Goal: Information Seeking & Learning: Learn about a topic

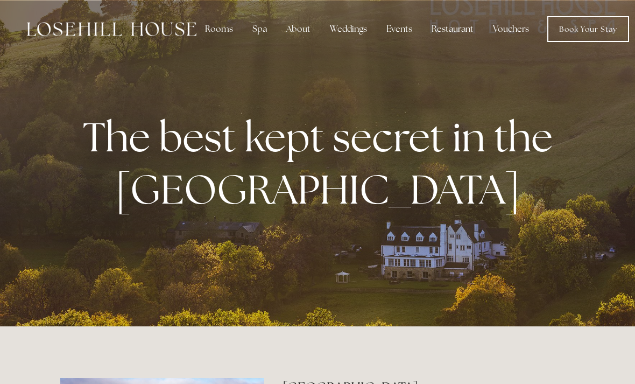
click at [256, 31] on div "Spa" at bounding box center [260, 29] width 32 height 22
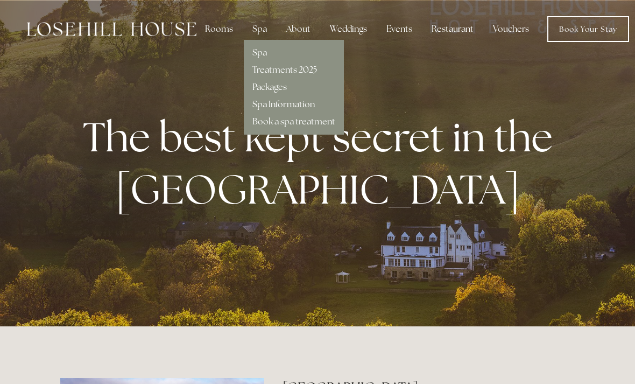
click at [296, 109] on link "Spa Information" at bounding box center [283, 103] width 62 height 11
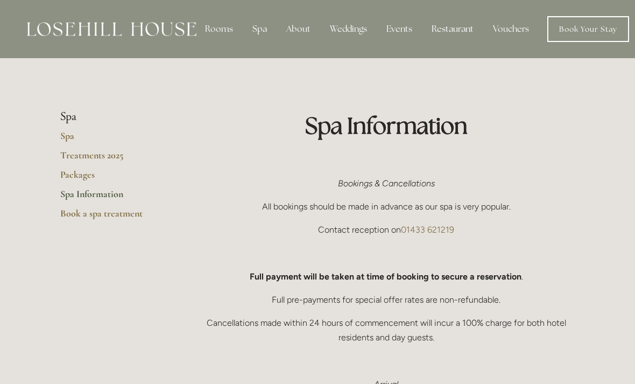
click at [445, 33] on div "Restaurant" at bounding box center [452, 29] width 59 height 22
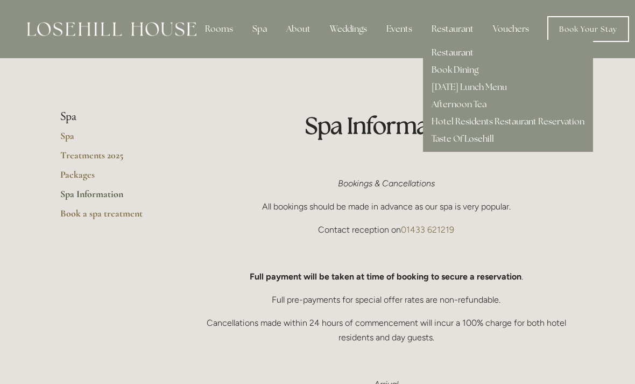
click at [470, 52] on link "Restaurant" at bounding box center [452, 52] width 42 height 11
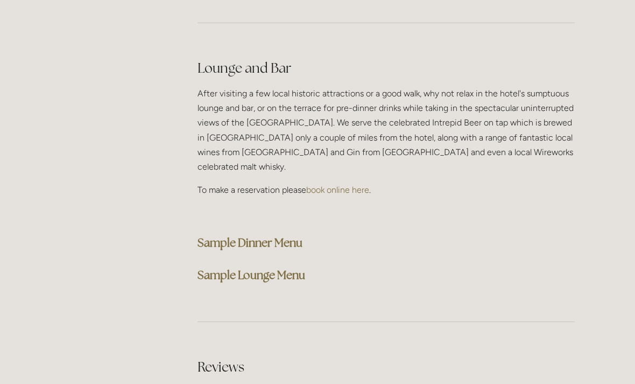
scroll to position [2729, 0]
click at [302, 235] on strong "Sample Dinner Menu" at bounding box center [249, 242] width 105 height 15
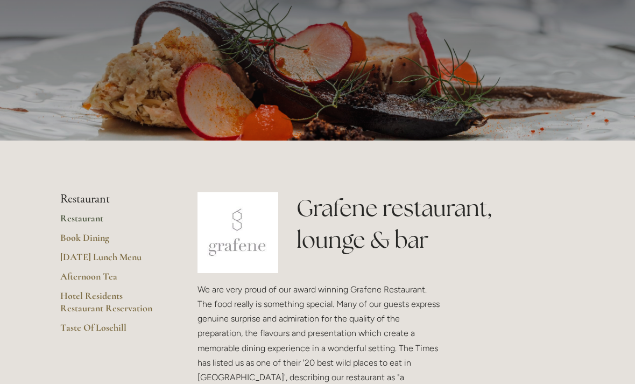
scroll to position [86, 1]
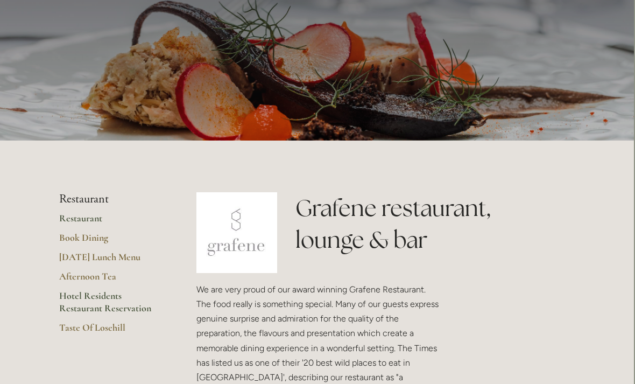
click at [113, 292] on link "Hotel Residents Restaurant Reservation" at bounding box center [110, 305] width 103 height 32
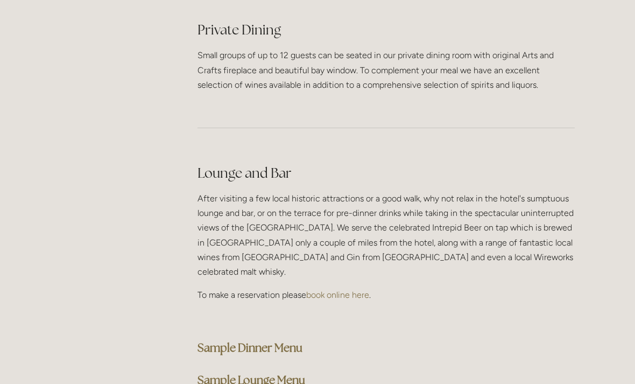
scroll to position [2596, 0]
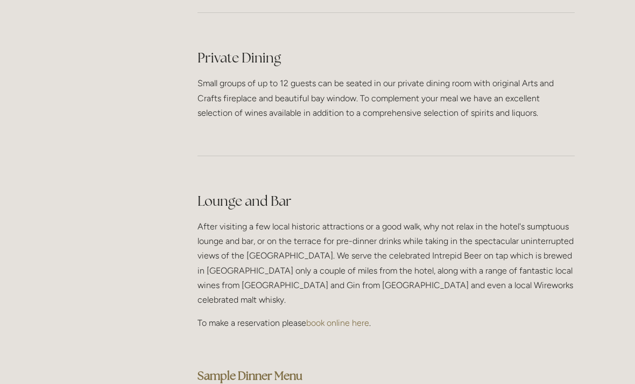
click at [302, 368] on strong "Sample Dinner Menu" at bounding box center [249, 375] width 105 height 15
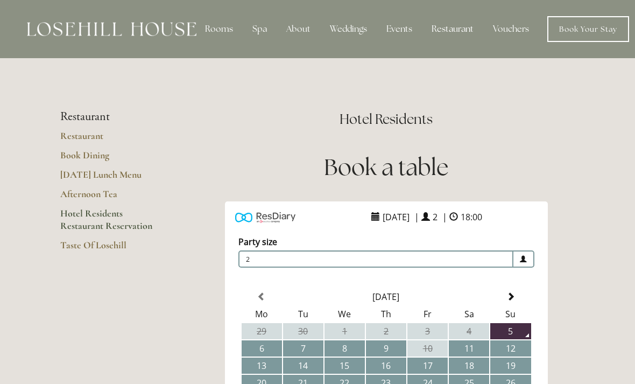
click at [228, 27] on div "Rooms" at bounding box center [218, 29] width 45 height 22
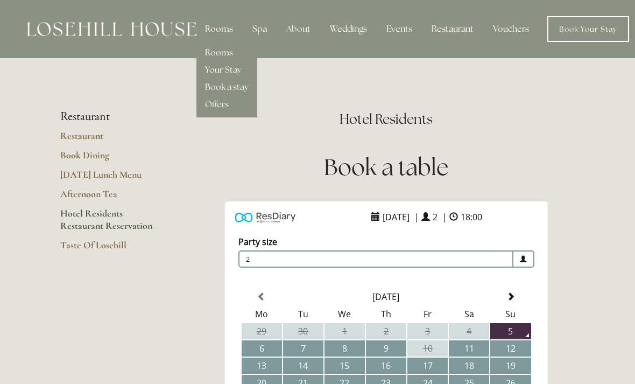
click at [225, 56] on link "Rooms" at bounding box center [219, 52] width 28 height 11
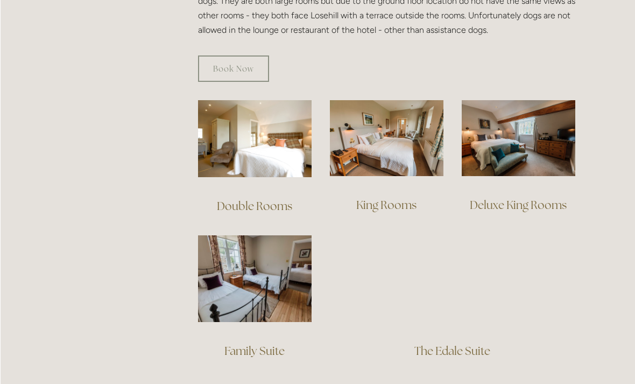
scroll to position [624, 1]
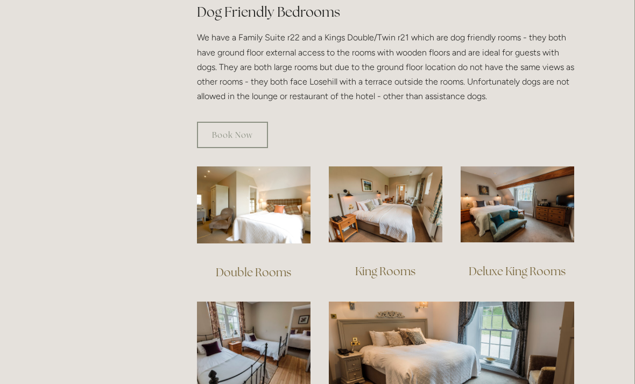
click at [553, 264] on link "Deluxe King Rooms" at bounding box center [517, 271] width 97 height 15
